Goal: Task Accomplishment & Management: Manage account settings

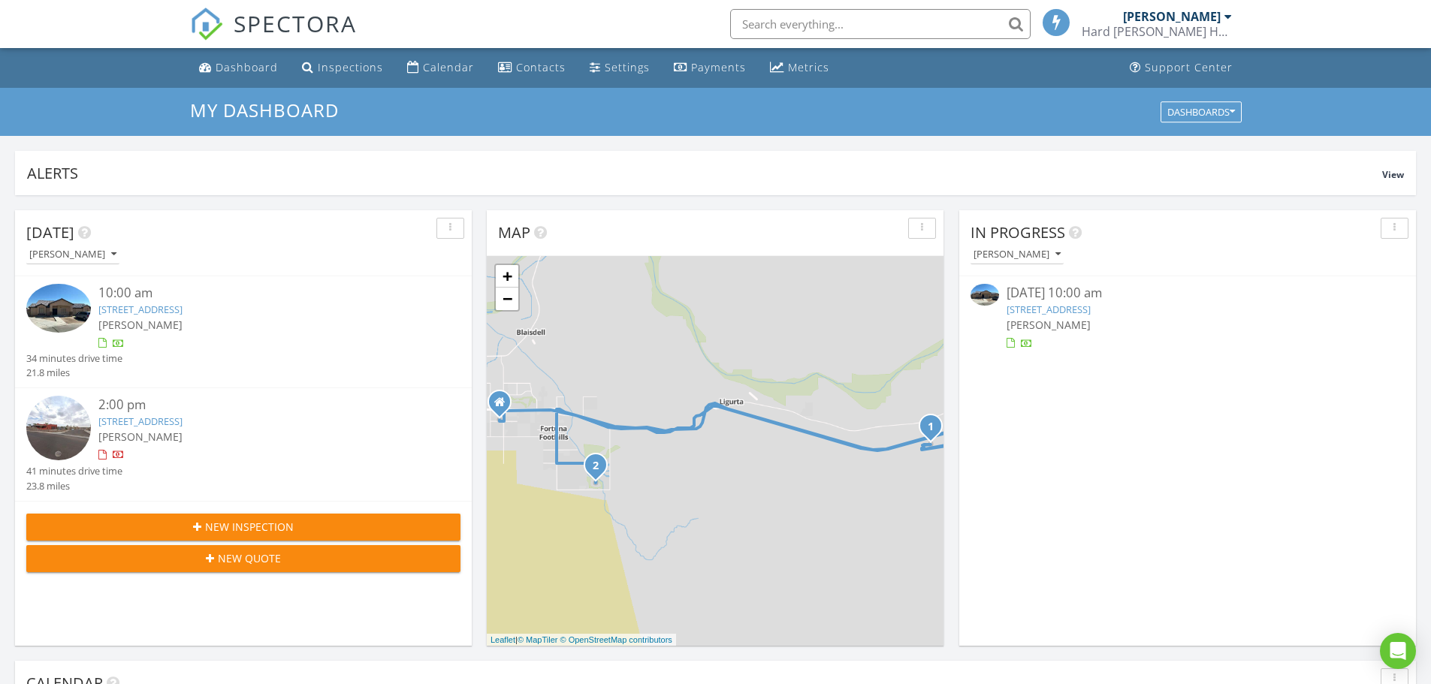
click at [142, 304] on link "27400 Sage Ave, Wellton, AZ 85356" at bounding box center [140, 310] width 84 height 14
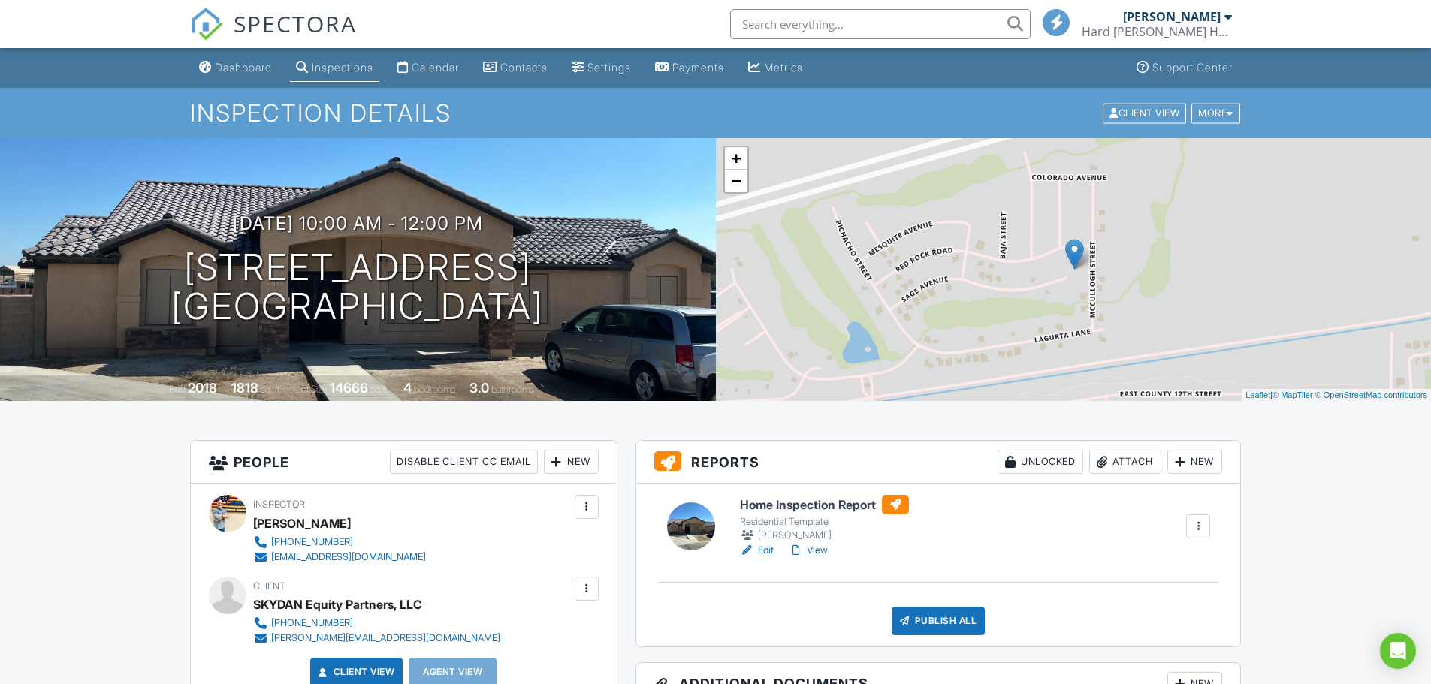
click at [817, 545] on link "View" at bounding box center [808, 550] width 39 height 15
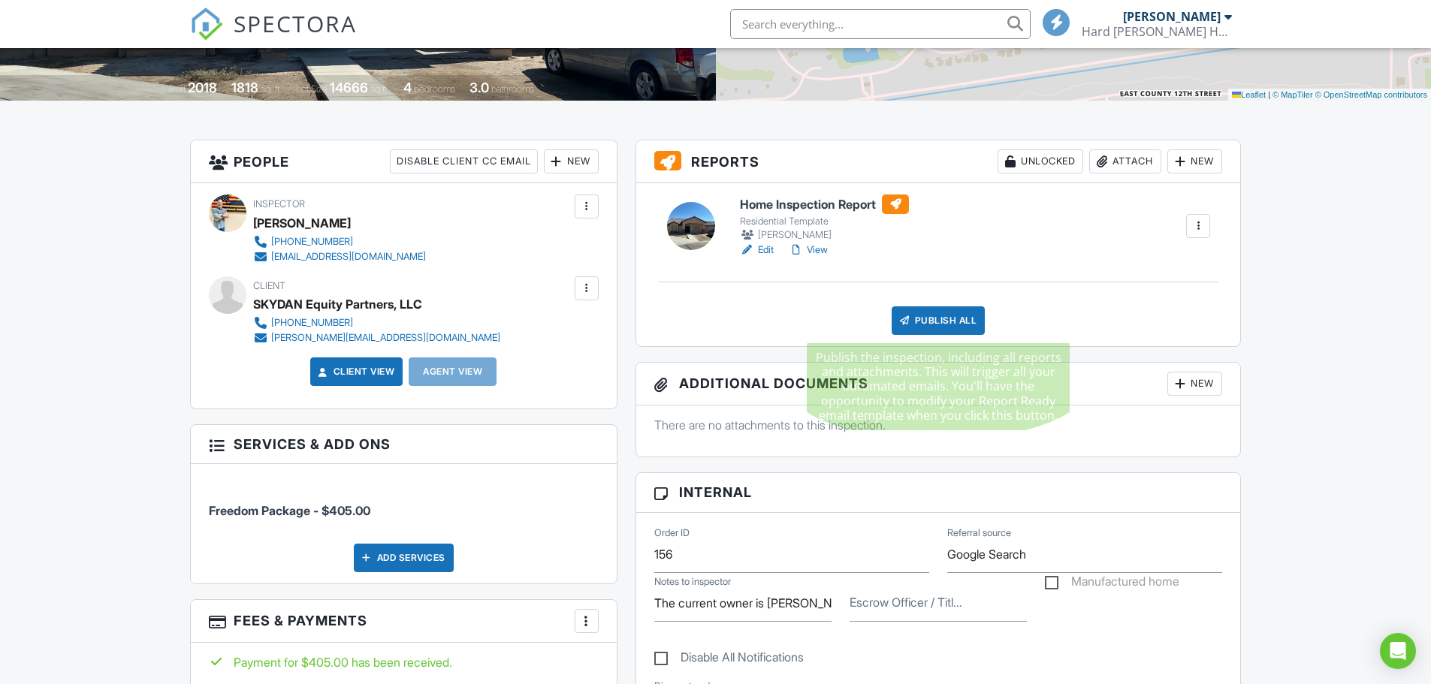
click at [935, 314] on div "Publish All" at bounding box center [939, 321] width 94 height 29
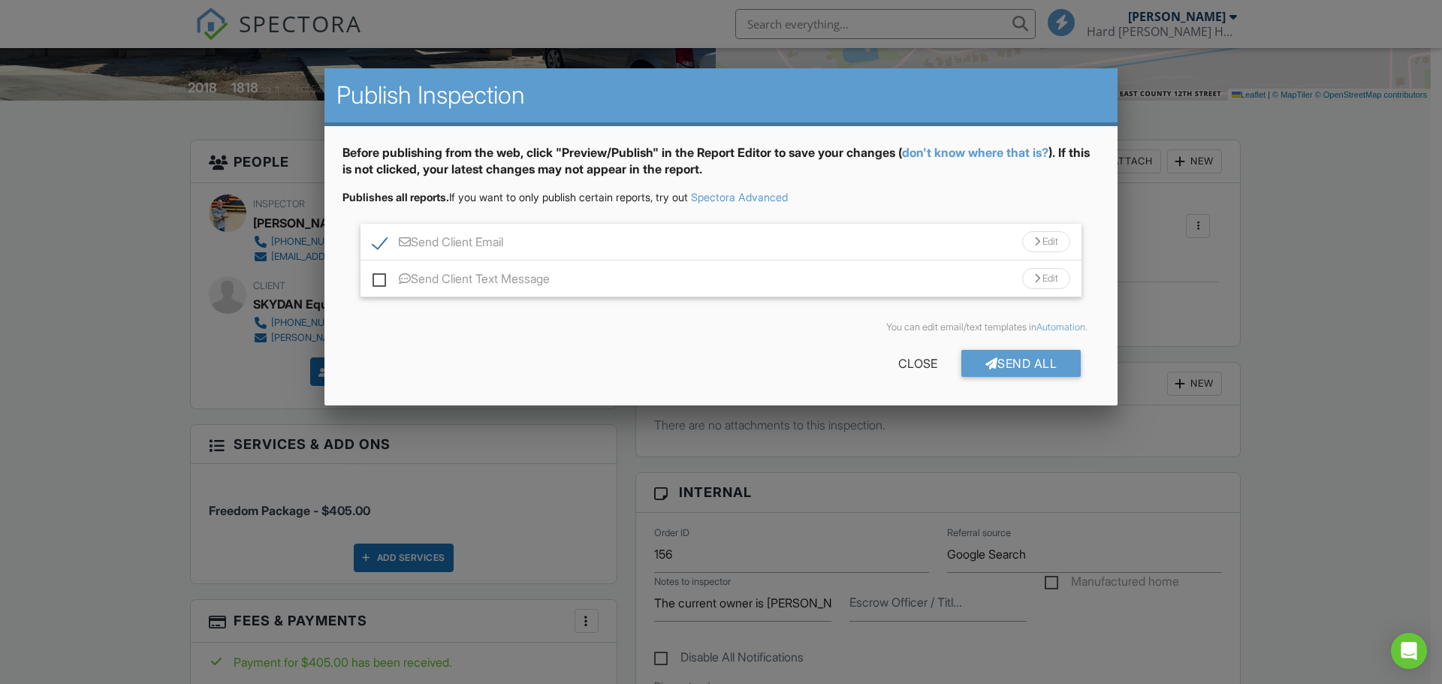
click at [1015, 357] on div "Send All" at bounding box center [1022, 363] width 120 height 27
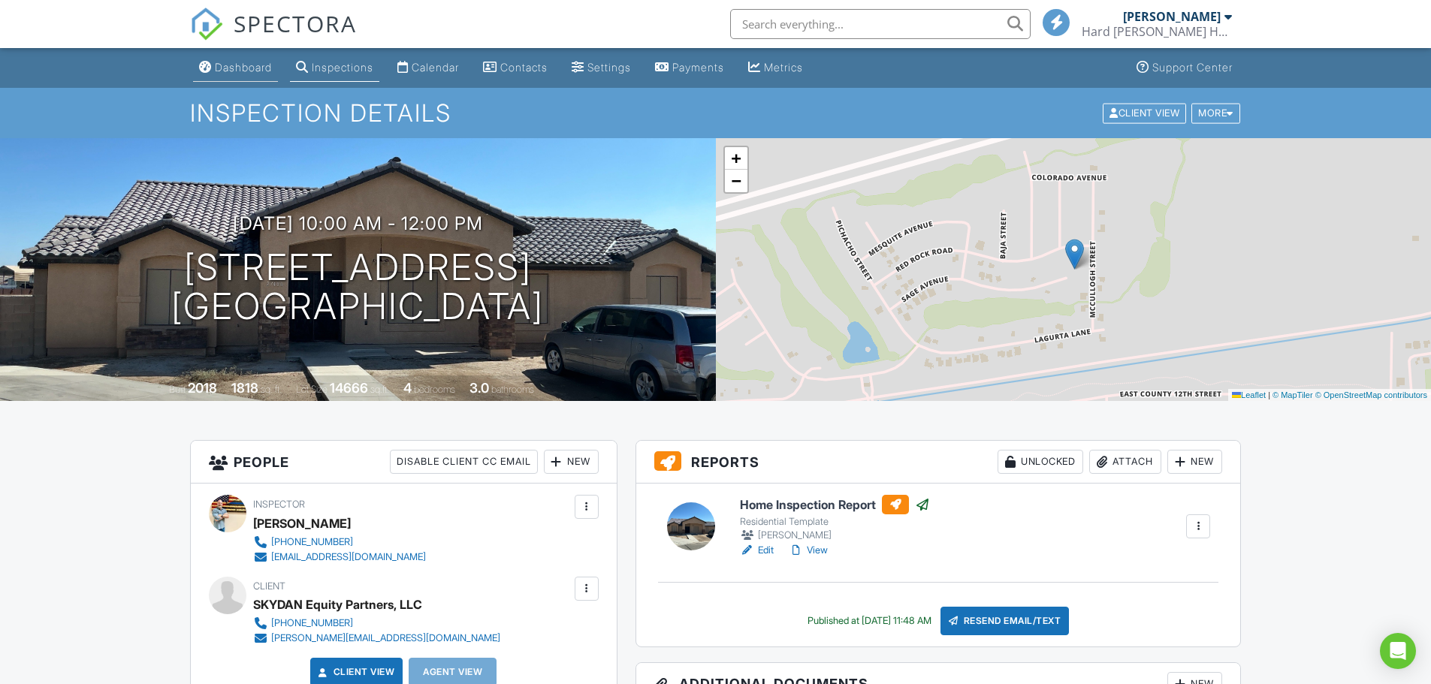
click at [240, 66] on div "Dashboard" at bounding box center [243, 67] width 57 height 13
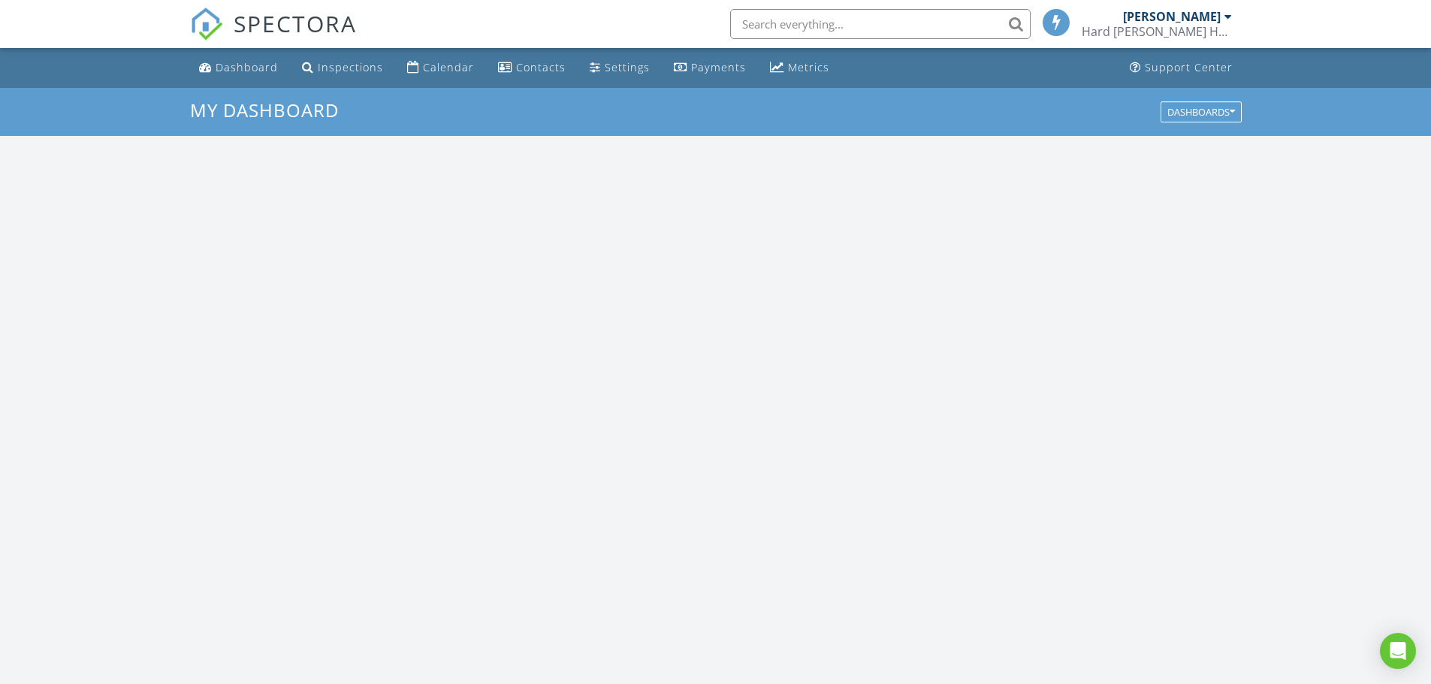
scroll to position [1391, 1454]
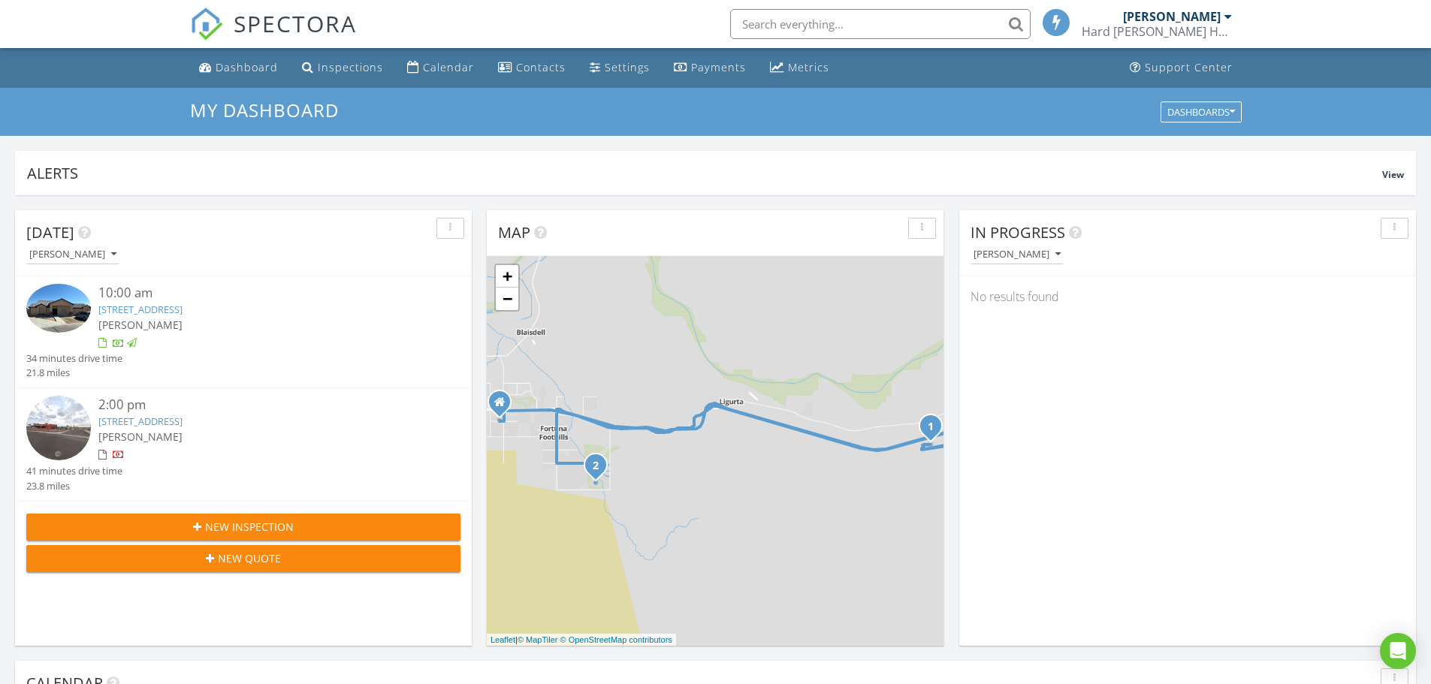
drag, startPoint x: 466, startPoint y: 198, endPoint x: 451, endPoint y: 196, distance: 14.5
